Goal: Information Seeking & Learning: Learn about a topic

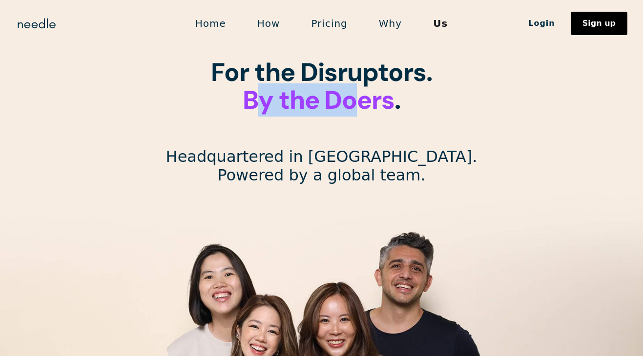
drag, startPoint x: 259, startPoint y: 90, endPoint x: 359, endPoint y: 107, distance: 101.1
click at [355, 107] on span "By the Doers" at bounding box center [319, 99] width 152 height 33
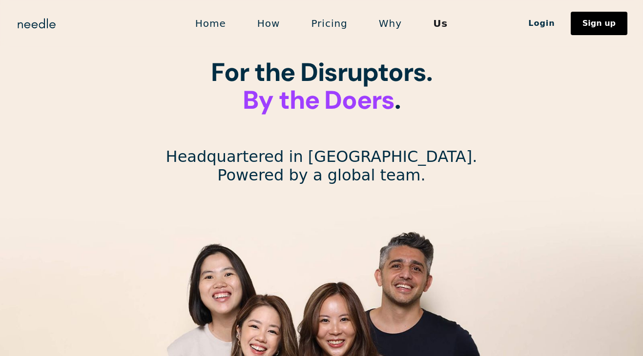
click at [427, 108] on h1 "For the Disruptors. ‍ By the Doers . ‍" at bounding box center [321, 101] width 221 height 84
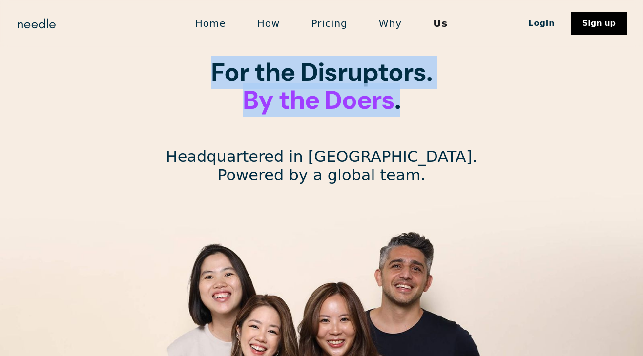
drag, startPoint x: 238, startPoint y: 77, endPoint x: 453, endPoint y: 110, distance: 217.4
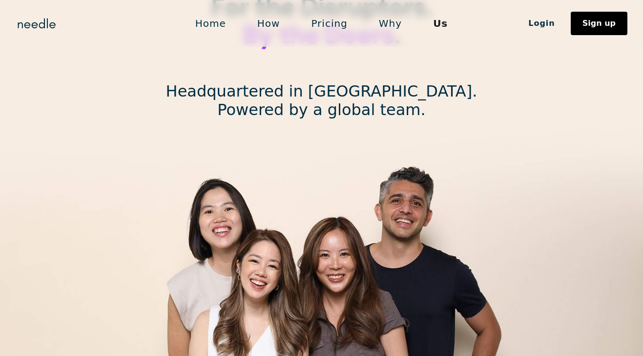
scroll to position [75, 0]
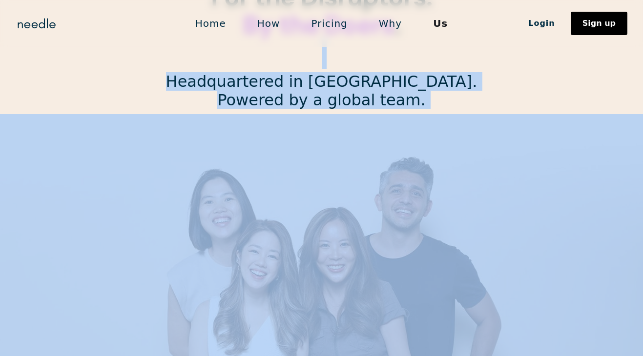
drag, startPoint x: 400, startPoint y: 108, endPoint x: 477, endPoint y: 127, distance: 80.0
click at [477, 127] on img at bounding box center [321, 259] width 643 height 290
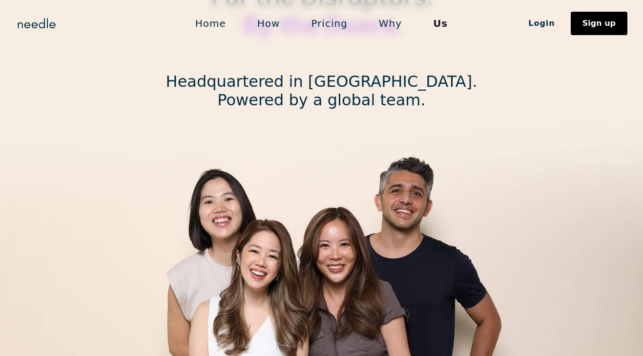
drag, startPoint x: 265, startPoint y: 83, endPoint x: 259, endPoint y: 83, distance: 5.4
click at [265, 83] on p "Headquartered in Los Angeles. Powered by a global team." at bounding box center [321, 91] width 311 height 38
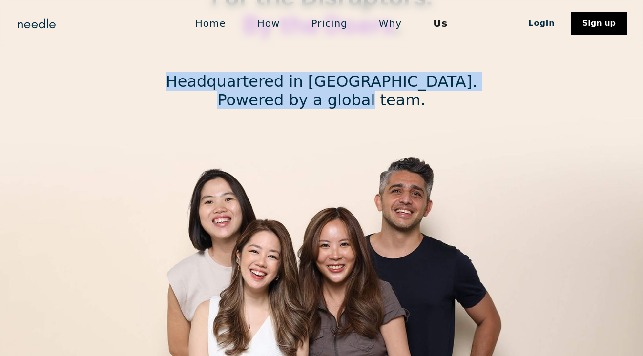
drag, startPoint x: 213, startPoint y: 77, endPoint x: 461, endPoint y: 110, distance: 250.3
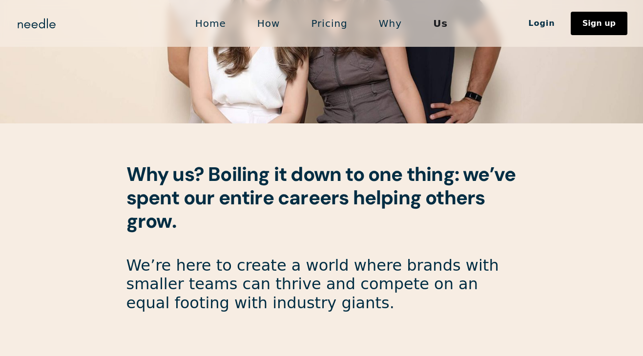
scroll to position [362, 0]
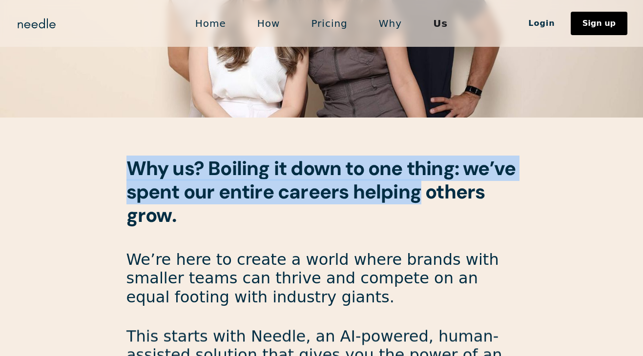
drag, startPoint x: 116, startPoint y: 166, endPoint x: 568, endPoint y: 197, distance: 453.2
